Goal: Task Accomplishment & Management: Manage account settings

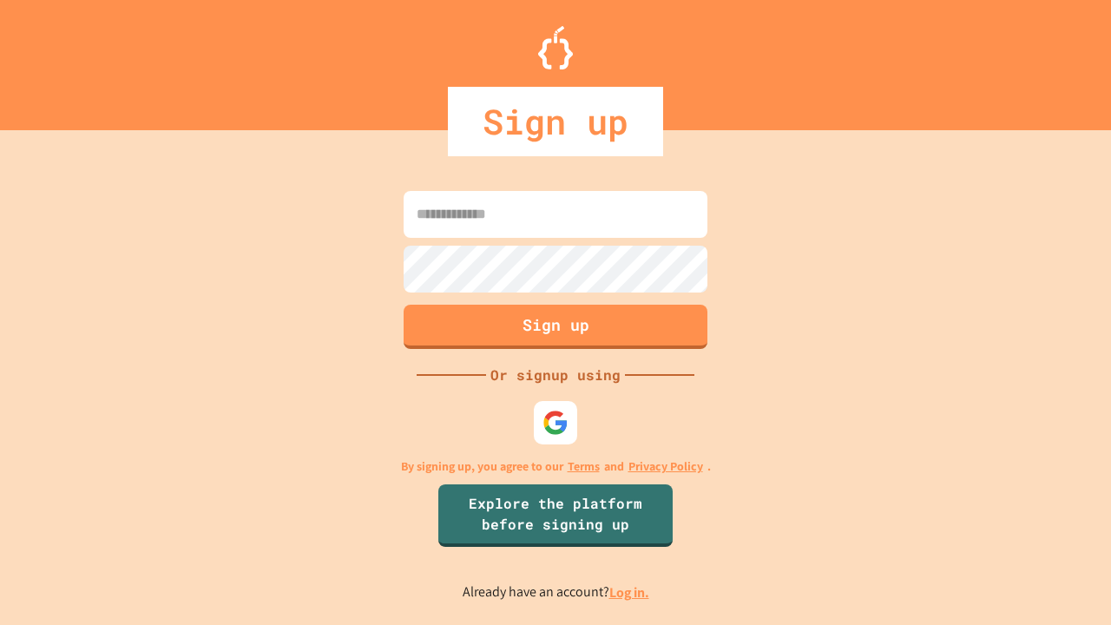
click at [630, 592] on link "Log in." at bounding box center [630, 592] width 40 height 18
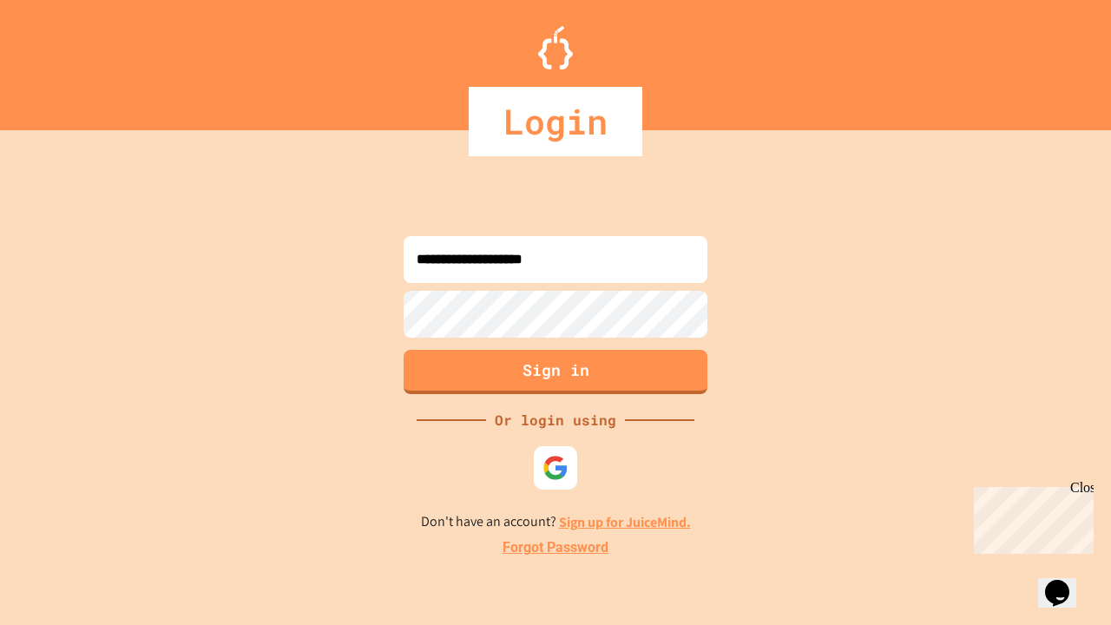
type input "**********"
